Goal: Find specific page/section: Find specific page/section

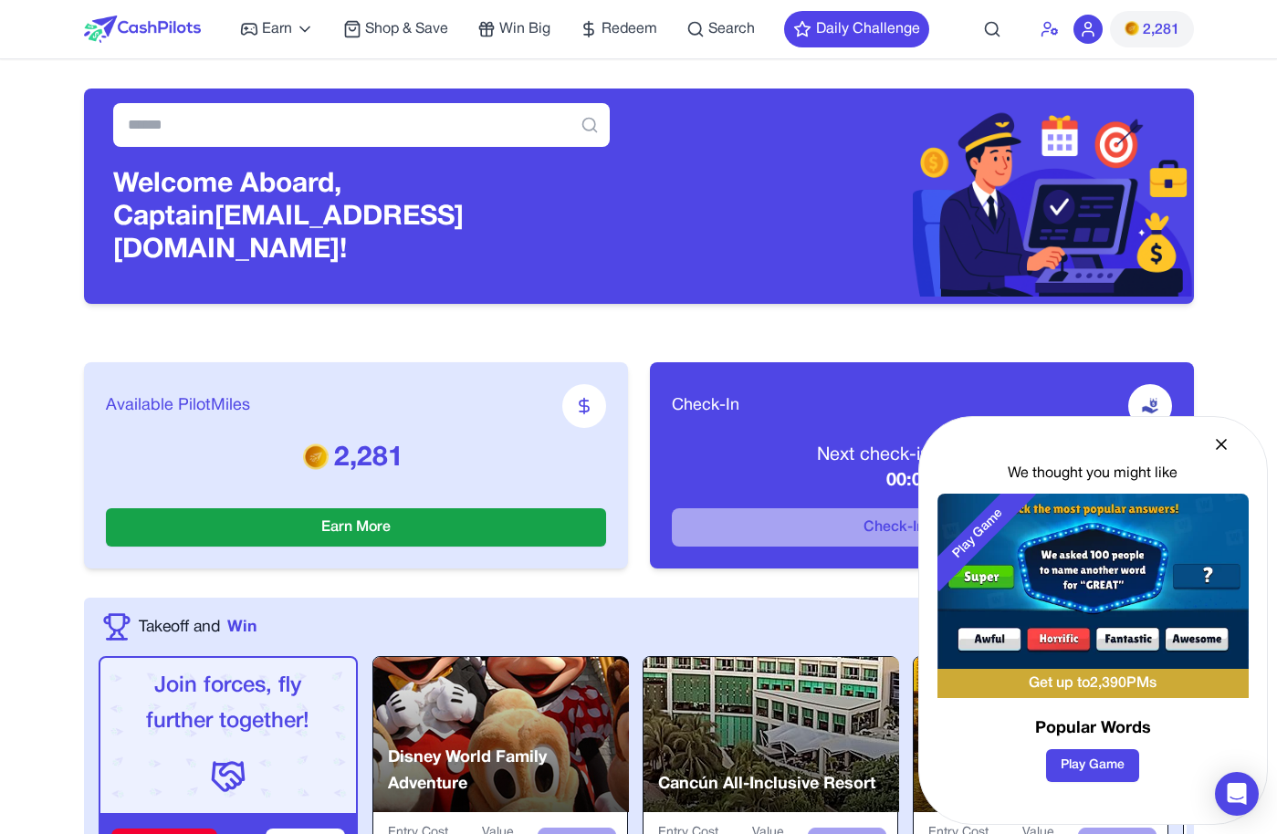
click at [1056, 37] on icon at bounding box center [1050, 29] width 18 height 18
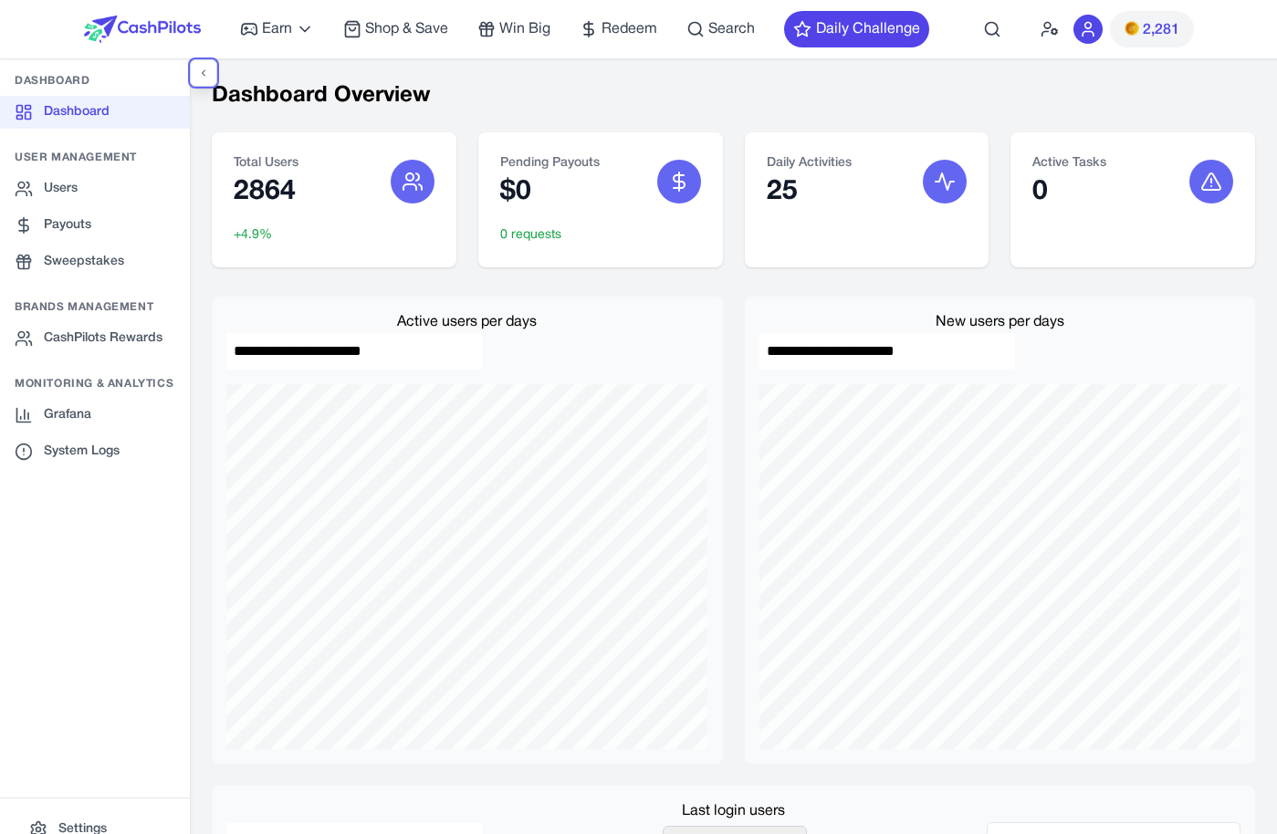
click at [198, 76] on icon "Toggle sidebar" at bounding box center [203, 73] width 11 height 11
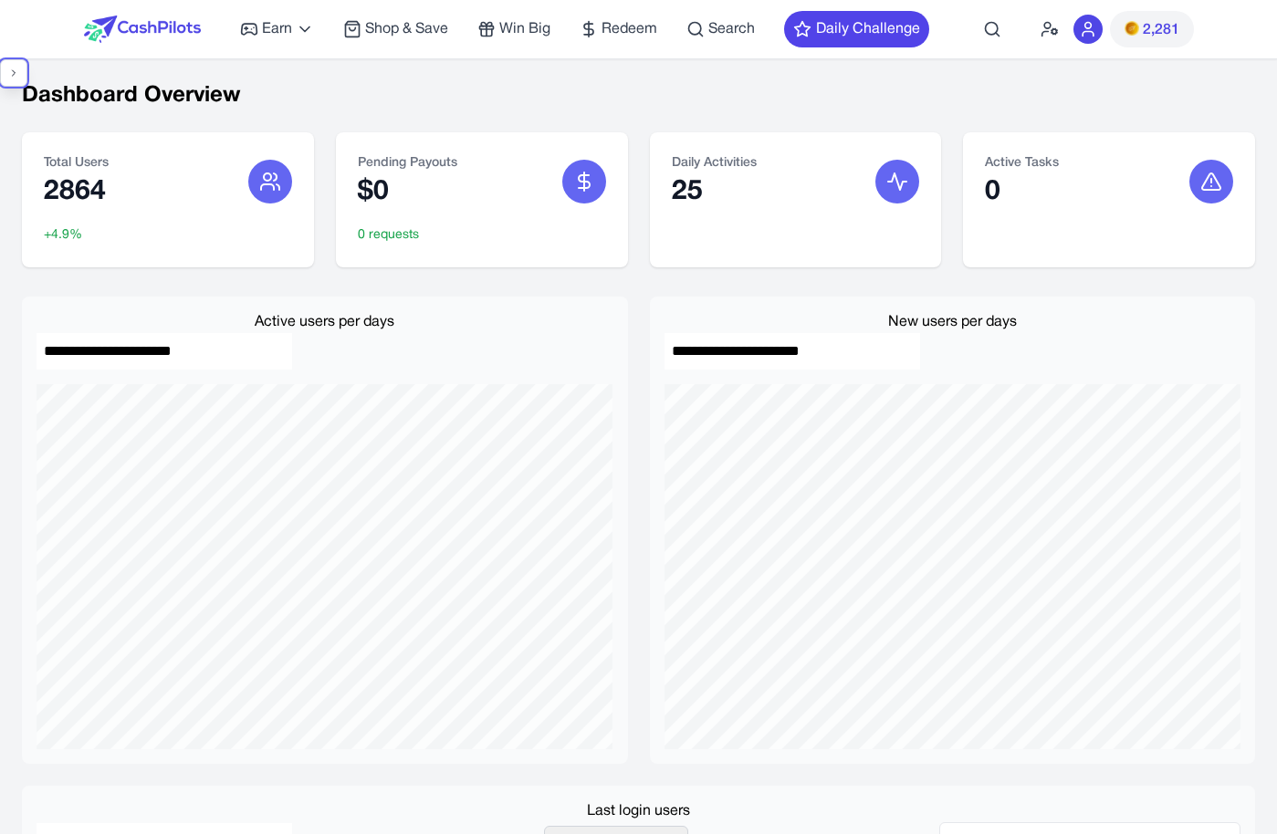
click at [19, 68] on button "Toggle sidebar" at bounding box center [13, 72] width 27 height 27
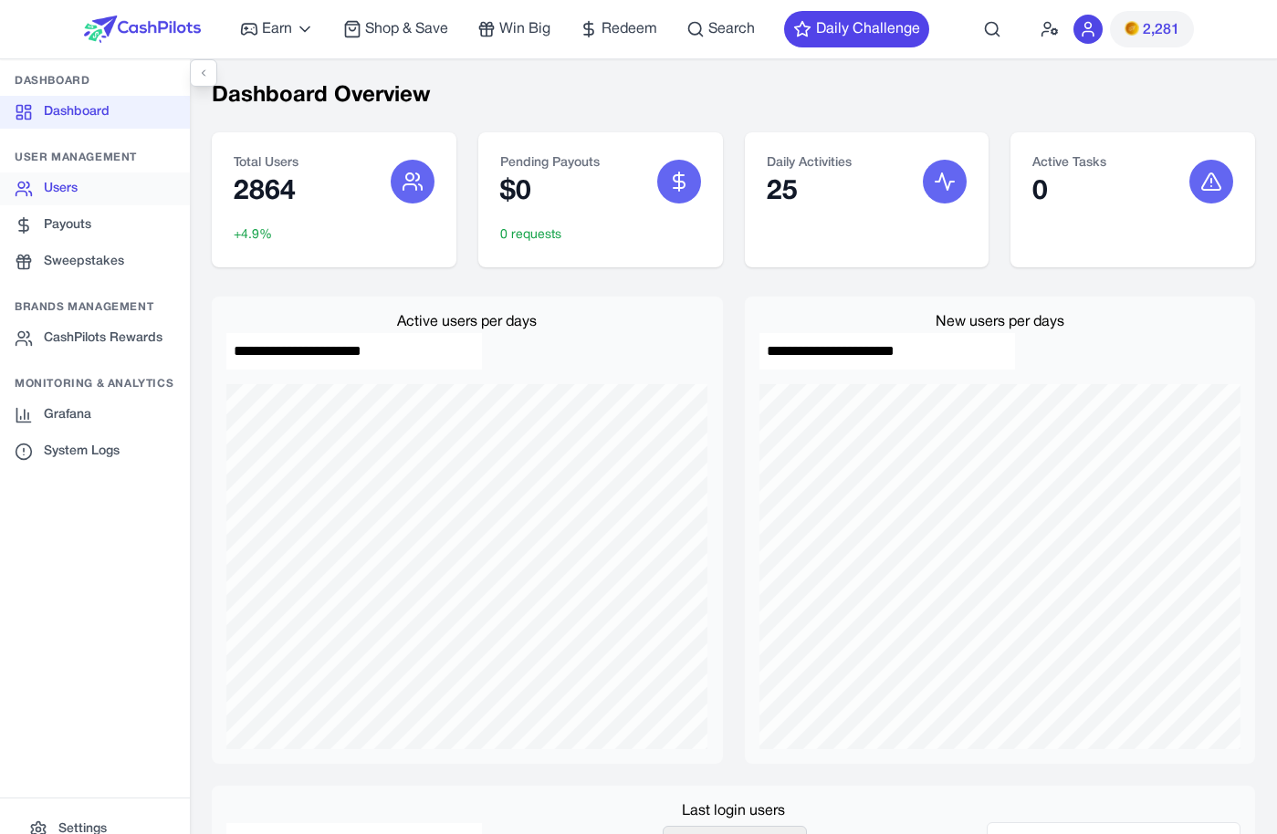
click at [154, 202] on link "Users" at bounding box center [95, 189] width 190 height 33
